Goal: Information Seeking & Learning: Learn about a topic

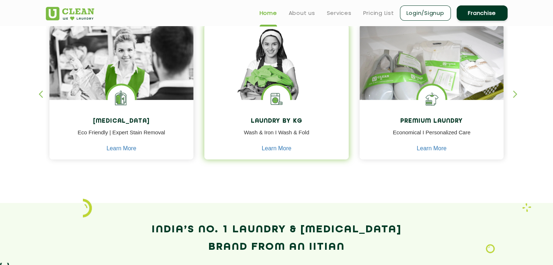
scroll to position [317, 0]
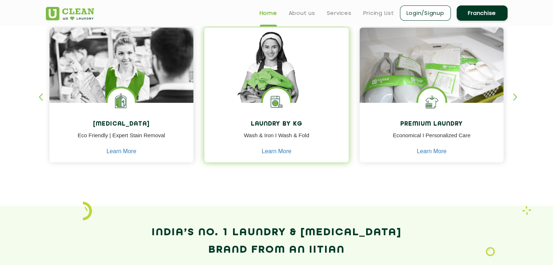
click at [266, 132] on p "Wash & Iron I Wash & Fold" at bounding box center [276, 140] width 133 height 16
click at [265, 125] on h4 "Laundry by Kg" at bounding box center [276, 124] width 133 height 7
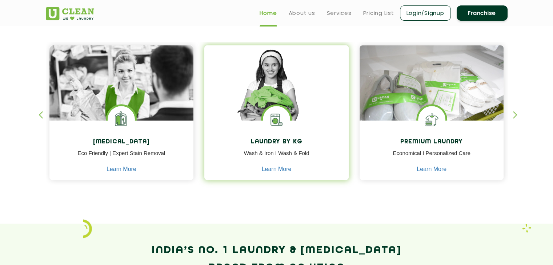
click at [252, 128] on div "Laundry by Kg Wash & Iron I Wash & Fold Learn More" at bounding box center [276, 151] width 144 height 61
click at [270, 170] on link "Learn More" at bounding box center [277, 169] width 30 height 7
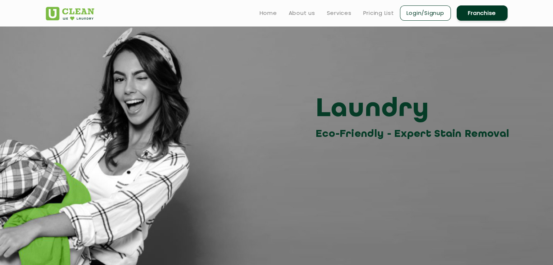
scroll to position [299, 0]
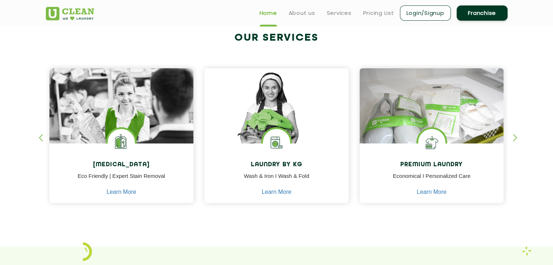
scroll to position [272, 0]
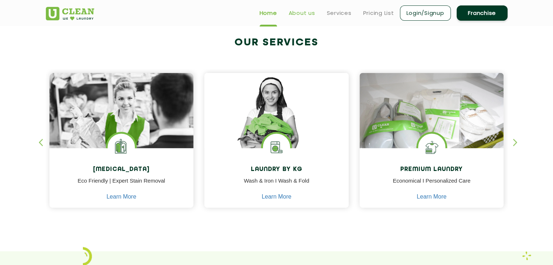
click at [300, 12] on link "About us" at bounding box center [302, 13] width 27 height 9
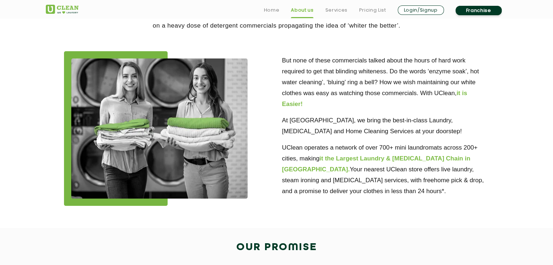
scroll to position [187, 0]
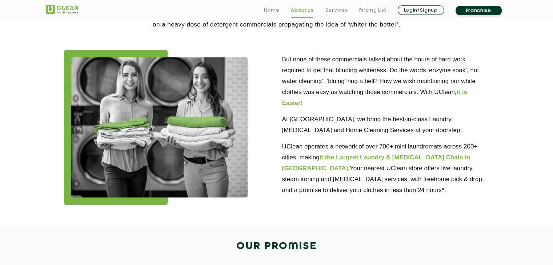
click at [236, 15] on div "Home About us Services Pricing List Login/Signup Franchise" at bounding box center [276, 9] width 473 height 14
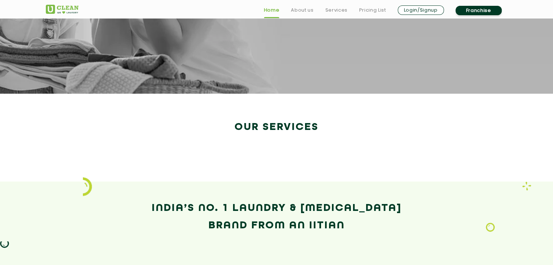
scroll to position [272, 0]
